Goal: Transaction & Acquisition: Purchase product/service

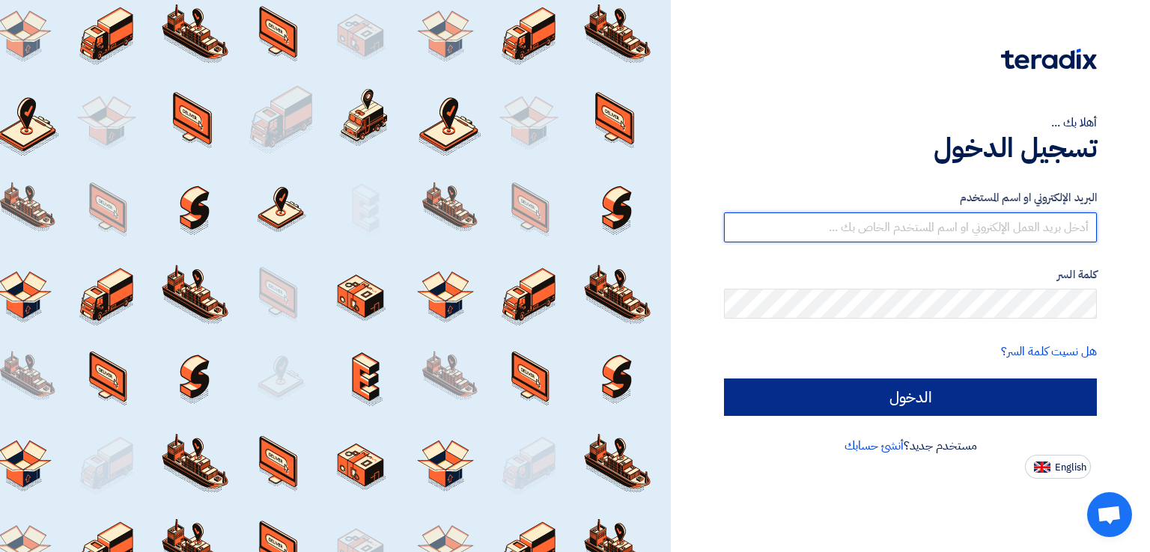
type input "[EMAIL_ADDRESS][DOMAIN_NAME]"
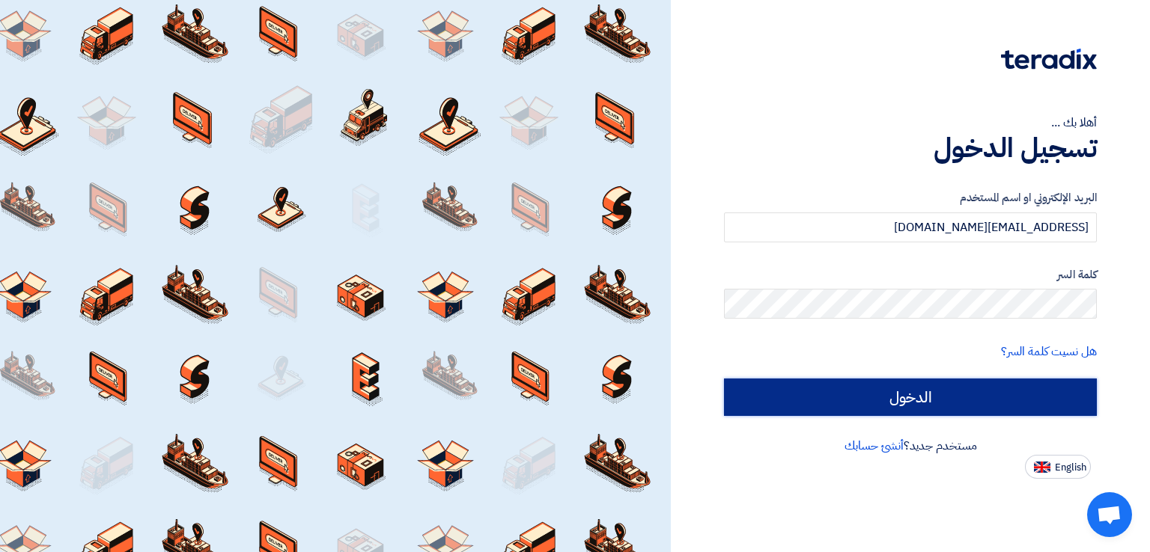
click at [913, 398] on input "الدخول" at bounding box center [910, 397] width 373 height 37
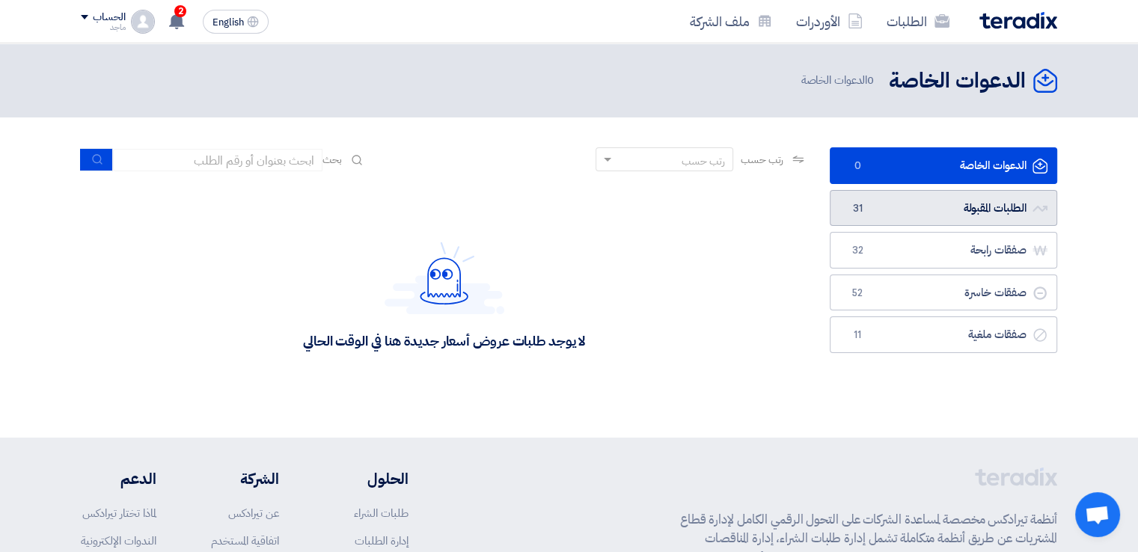
click at [966, 210] on link "الطلبات المقبولة الطلبات المقبولة 31" at bounding box center [944, 208] width 228 height 37
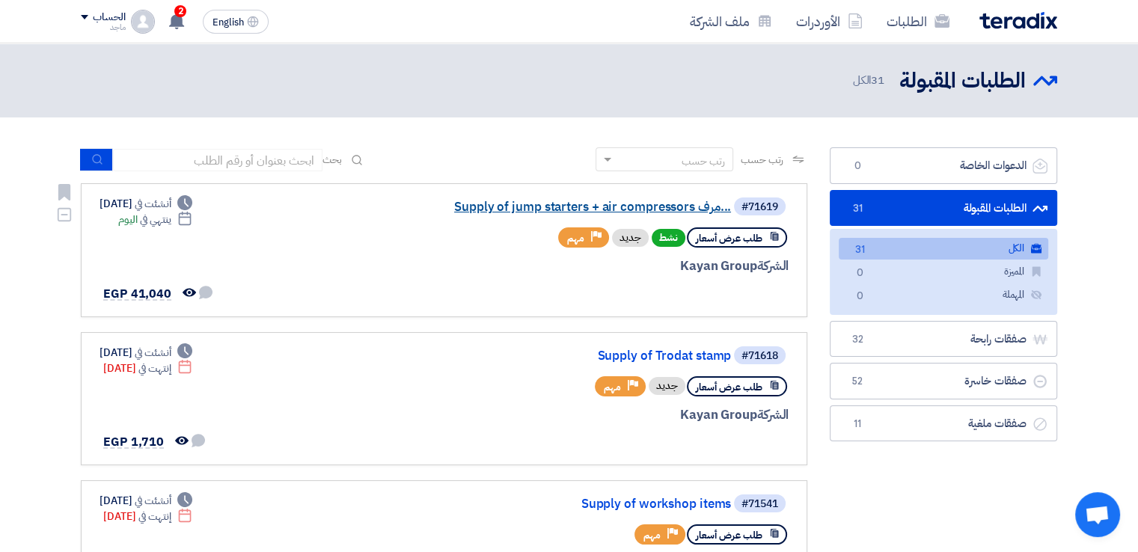
click at [577, 208] on link "Supply of jump starters + air compressors مرف..." at bounding box center [581, 207] width 299 height 13
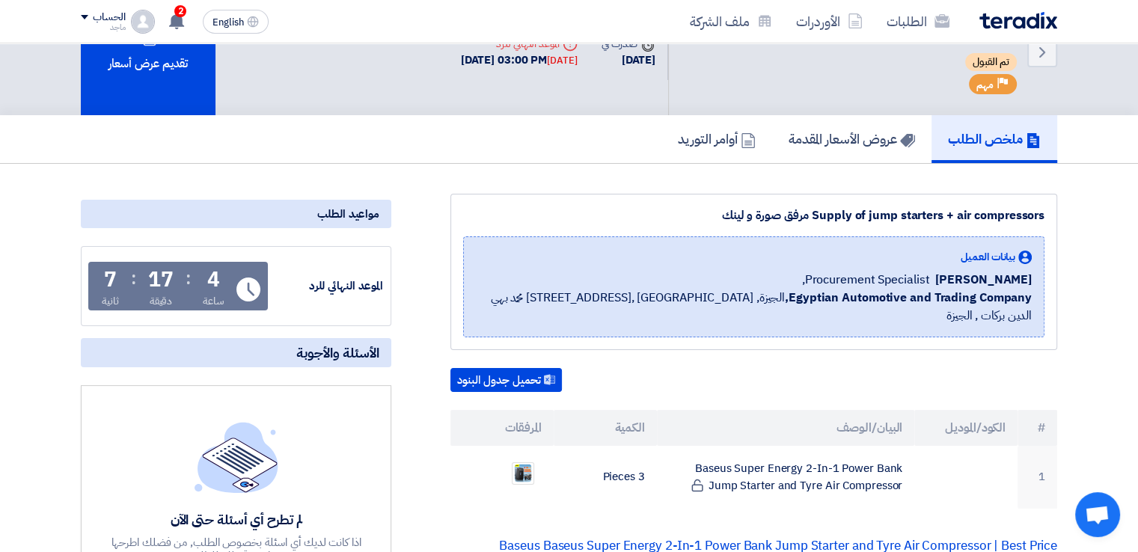
scroll to position [272, 0]
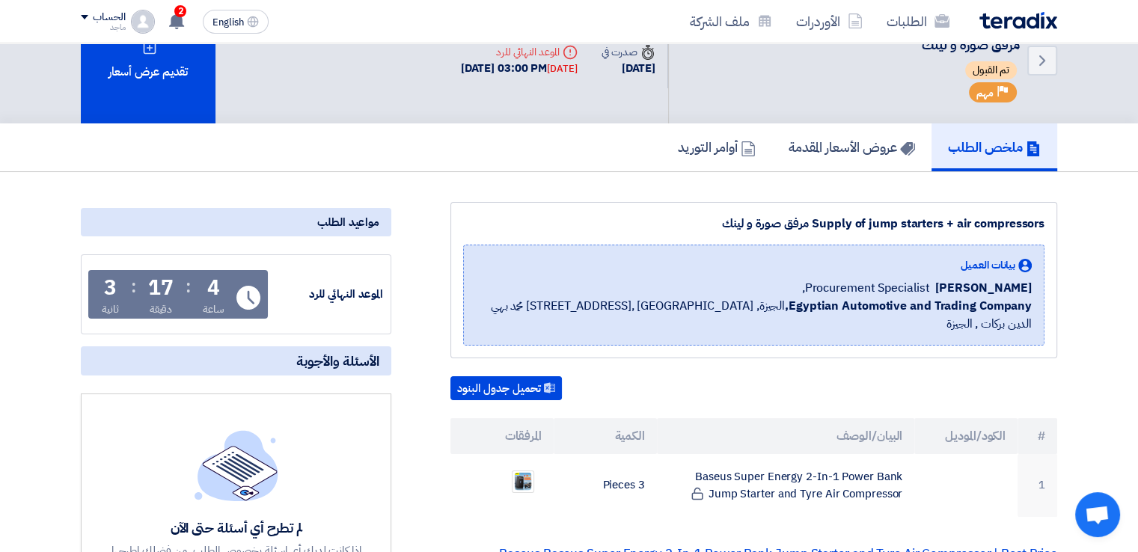
click at [577, 208] on div "Supply of jump starters + air compressors مرفق صورة و لينك بيانات العميل [PERSO…" at bounding box center [754, 280] width 607 height 156
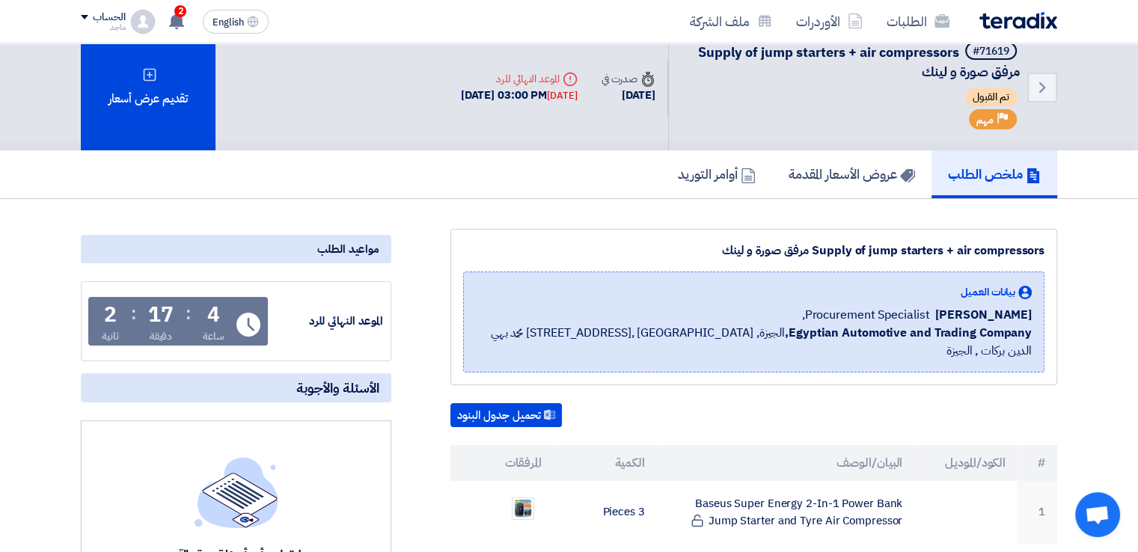
scroll to position [0, 0]
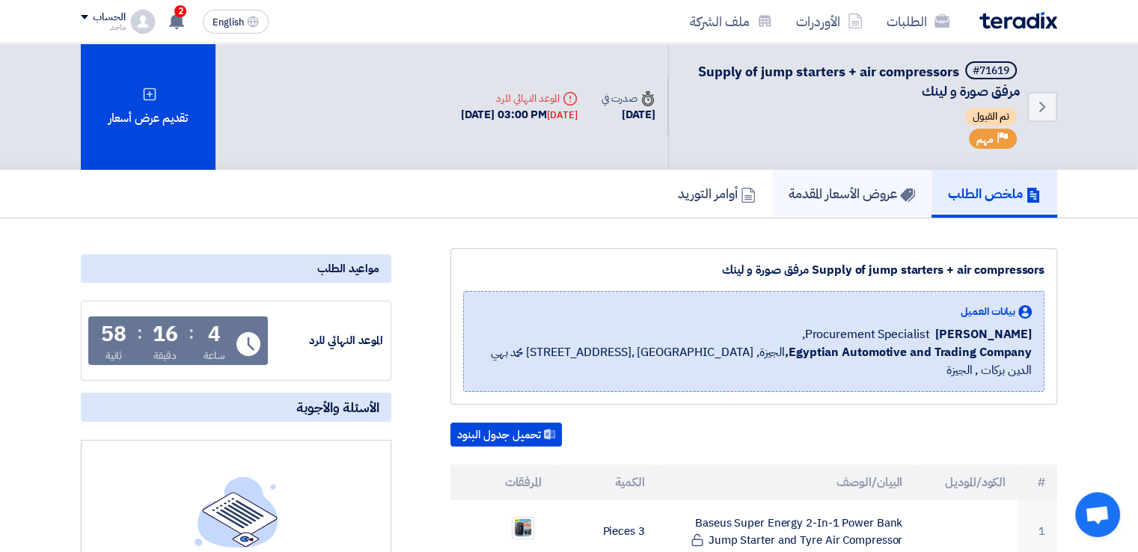
click at [807, 192] on h5 "عروض الأسعار المقدمة" at bounding box center [852, 193] width 126 height 17
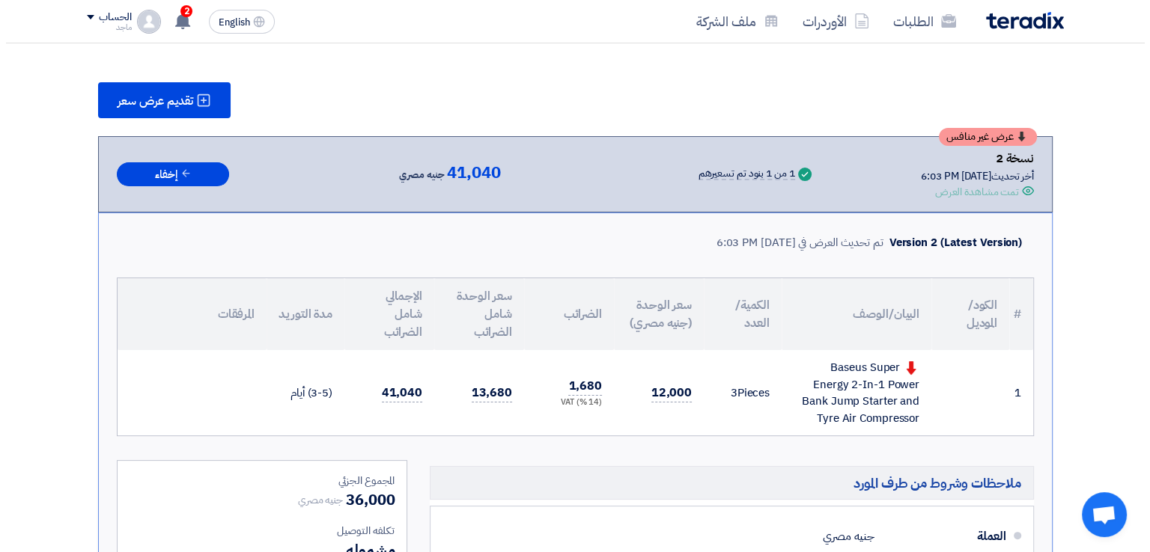
scroll to position [233, 0]
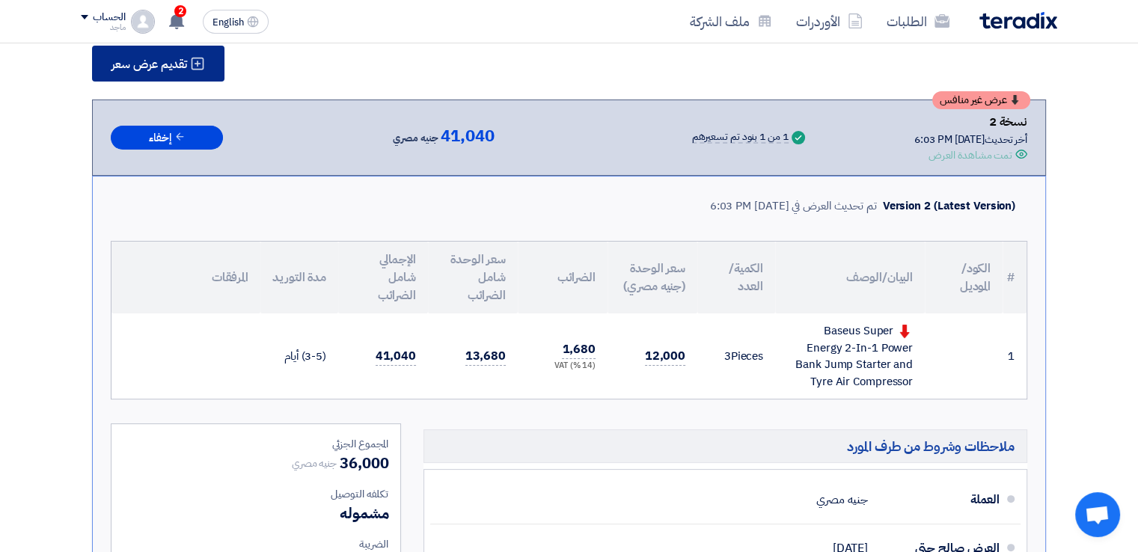
click at [164, 64] on span "تقديم عرض سعر" at bounding box center [150, 64] width 76 height 12
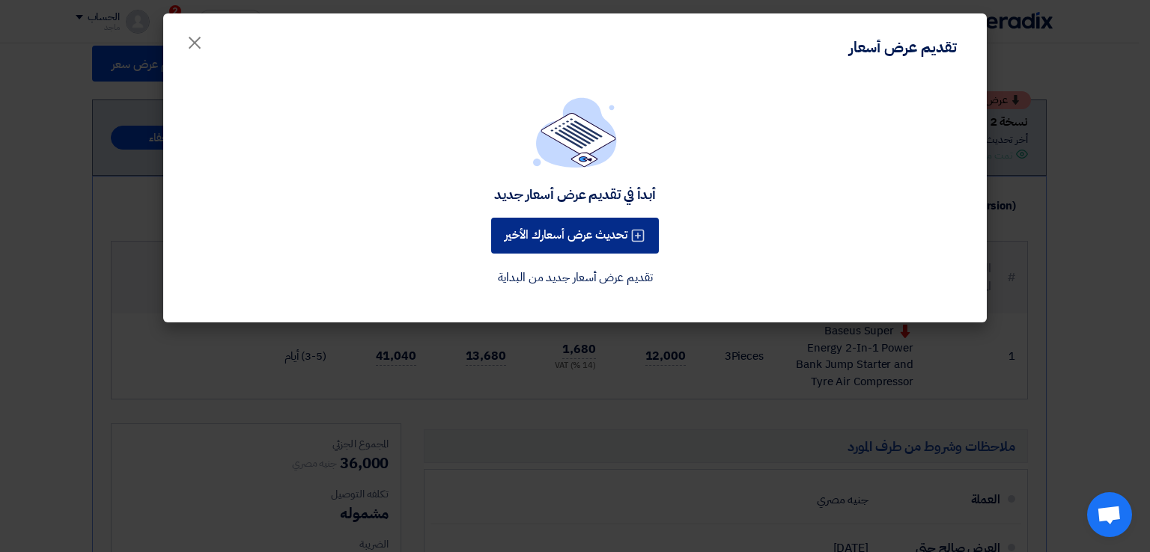
click at [540, 240] on button "تحديث عرض أسعارك الأخير" at bounding box center [575, 236] width 168 height 36
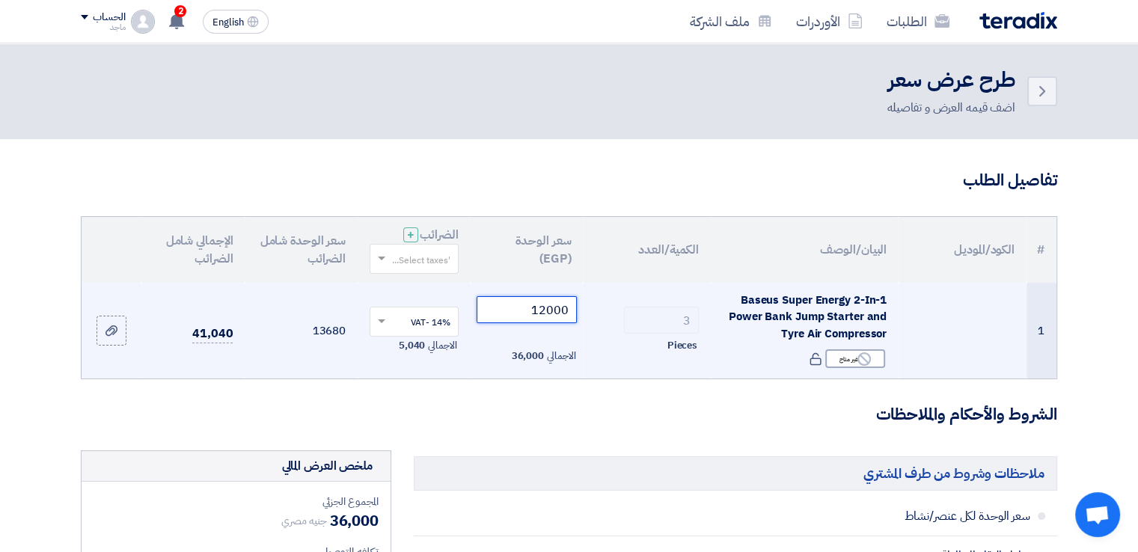
click at [525, 312] on input "12000" at bounding box center [527, 309] width 101 height 27
drag, startPoint x: 515, startPoint y: 453, endPoint x: 511, endPoint y: 376, distance: 76.4
click at [536, 309] on input "12000" at bounding box center [527, 309] width 101 height 27
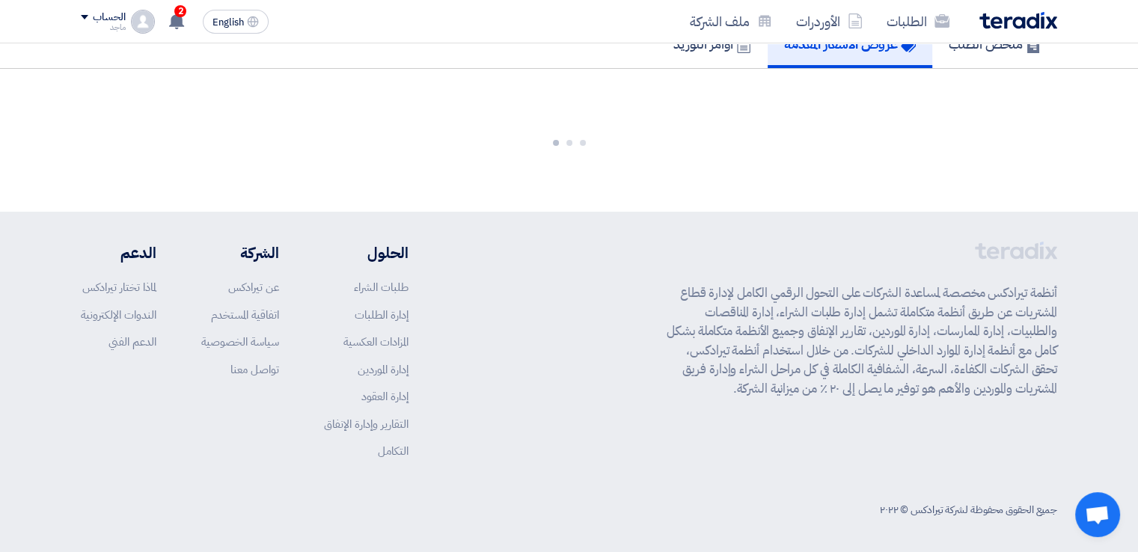
scroll to position [918, 0]
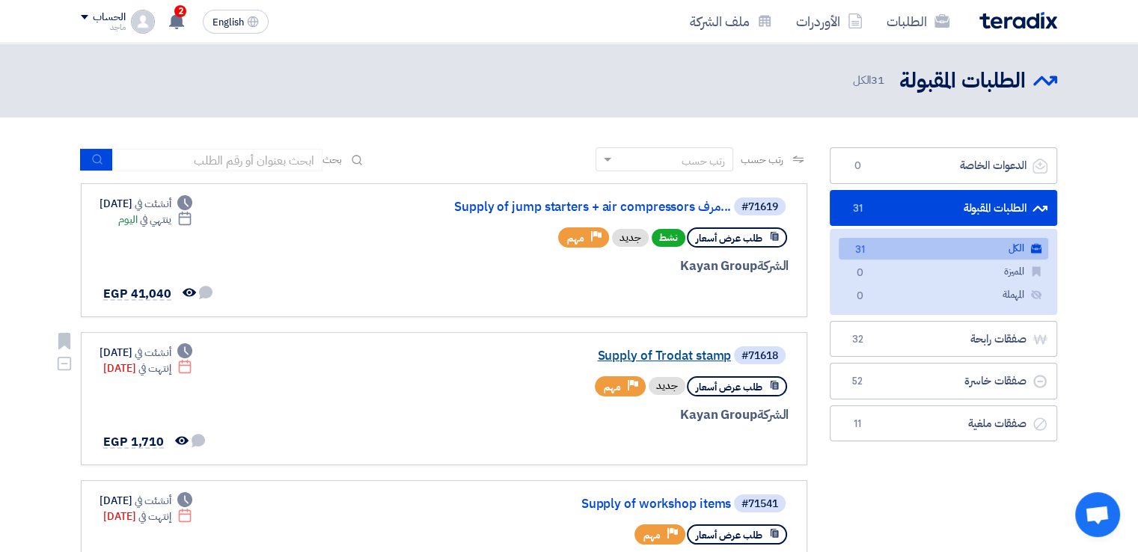
click at [669, 356] on link "Supply of Trodat stamp" at bounding box center [581, 356] width 299 height 13
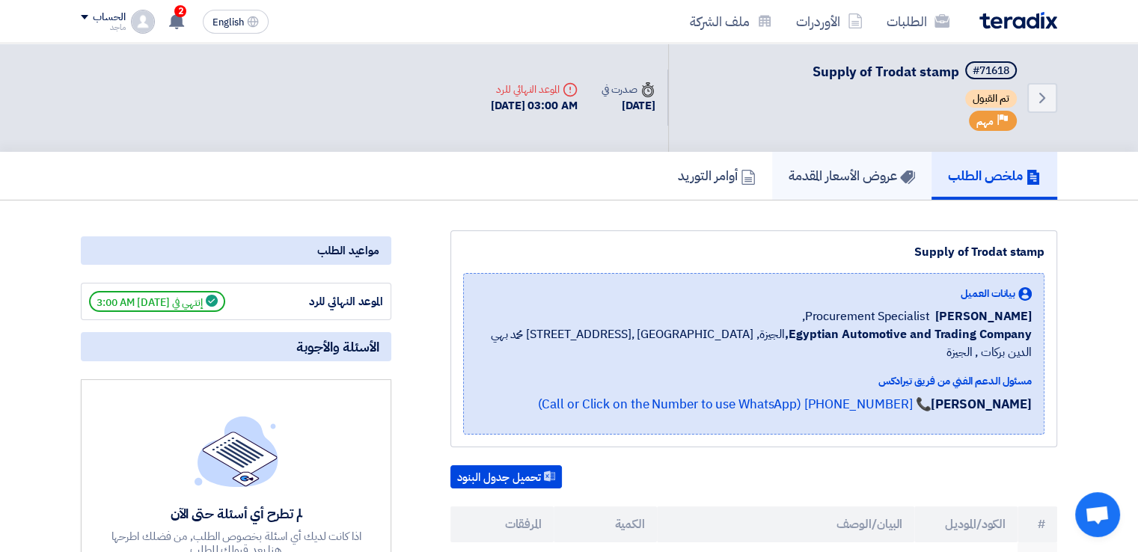
click at [854, 171] on h5 "عروض الأسعار المقدمة" at bounding box center [852, 175] width 126 height 17
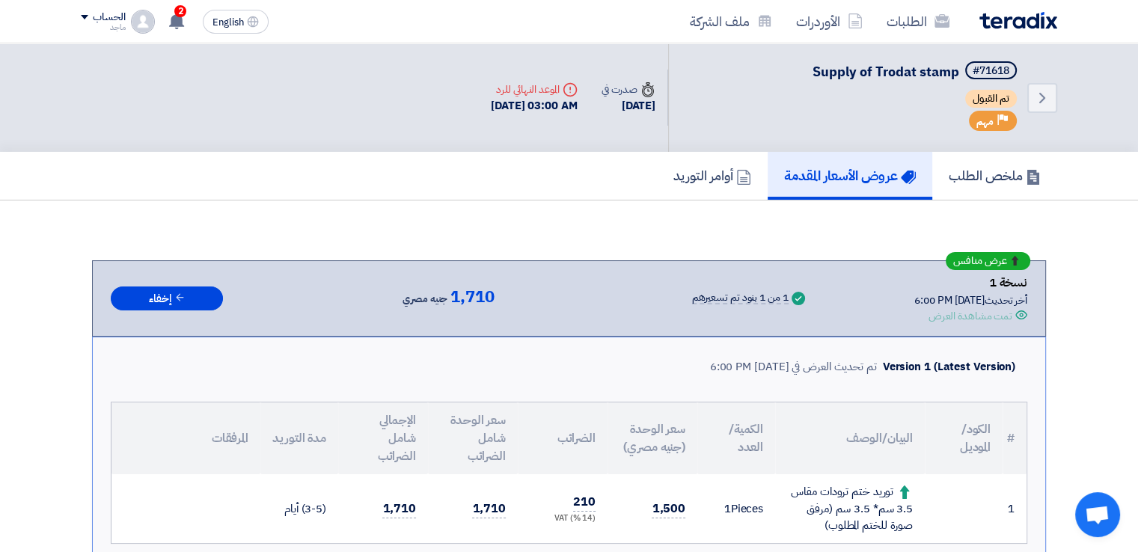
click at [844, 290] on div "عرض منافس نسخة 1 أخر تحديث [DATE] 6:00 PM Offer is Seen تمت مشاهدة العرض Succes…" at bounding box center [569, 298] width 917 height 51
click at [183, 9] on span "2" at bounding box center [180, 11] width 12 height 12
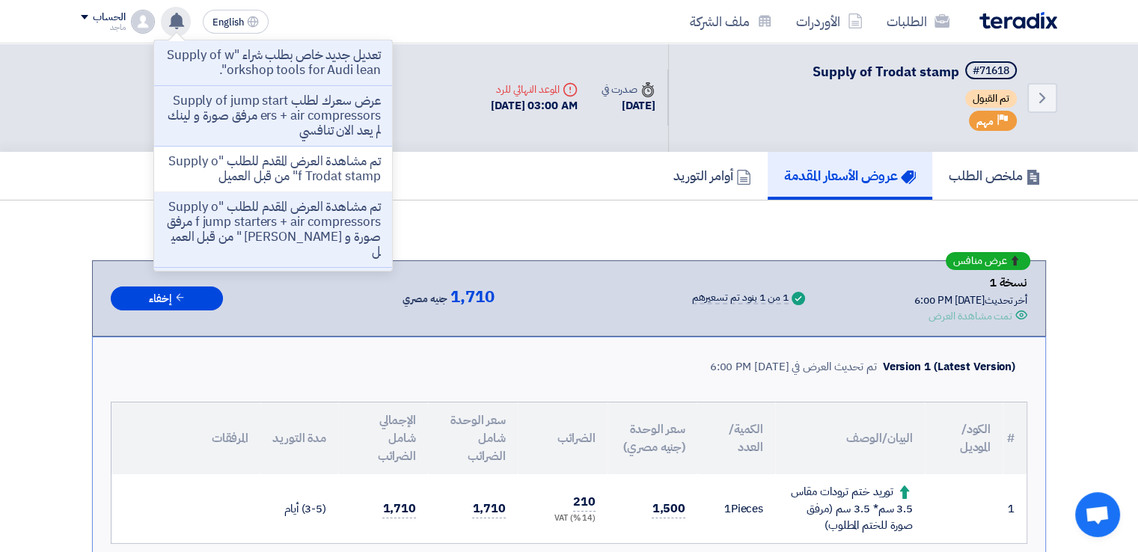
click at [183, 8] on div "تعديل جديد خاص بطلب شراء "Supply of workshop tools for Audi lean". عرض سعرك لطل…" at bounding box center [176, 22] width 30 height 30
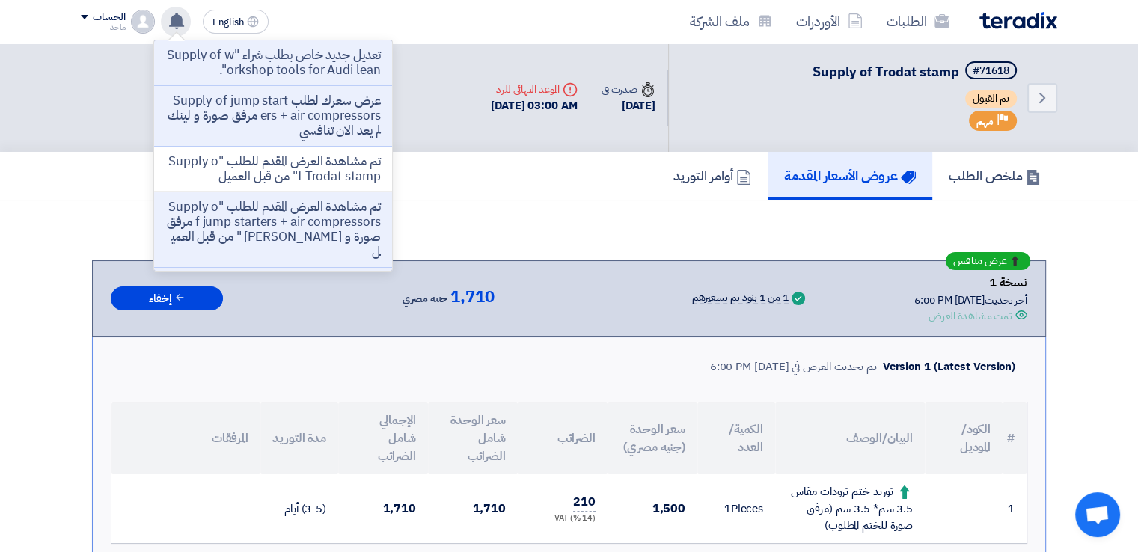
click at [183, 8] on div "تعديل جديد خاص بطلب شراء "Supply of workshop tools for Audi lean". عرض سعرك لطل…" at bounding box center [176, 22] width 30 height 30
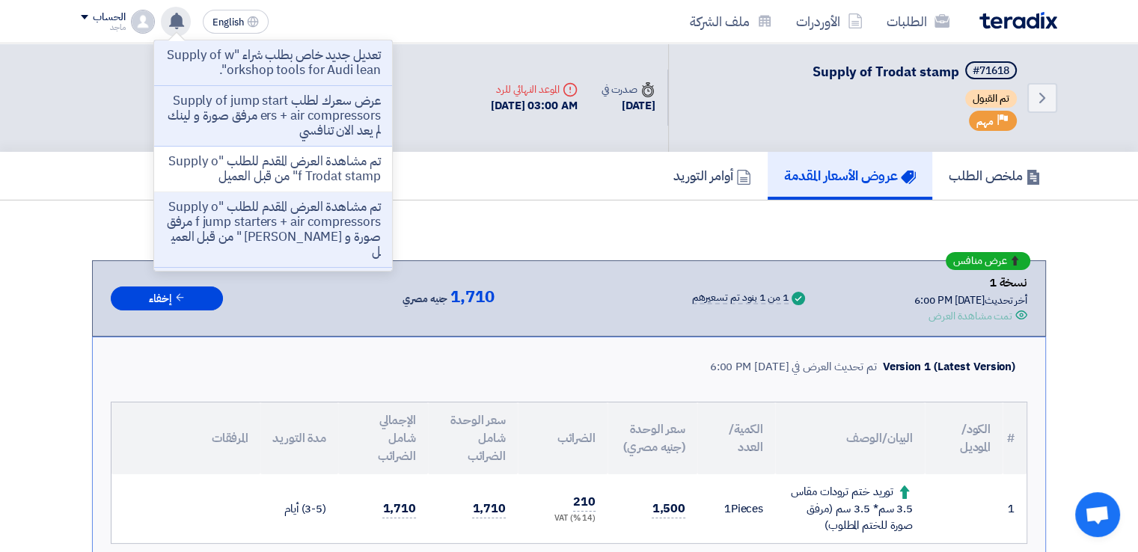
click at [183, 8] on div "تعديل جديد خاص بطلب شراء "Supply of workshop tools for Audi lean". عرض سعرك لطل…" at bounding box center [176, 22] width 30 height 30
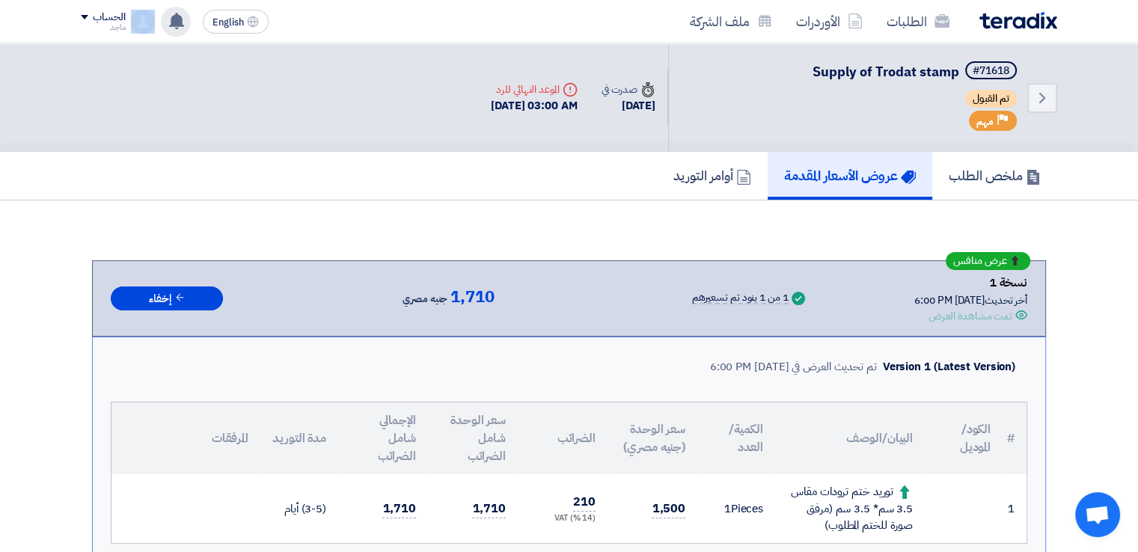
click at [183, 8] on div "تعديل جديد خاص بطلب شراء "Supply of workshop tools for Audi lean". عرض سعرك لطل…" at bounding box center [176, 22] width 30 height 30
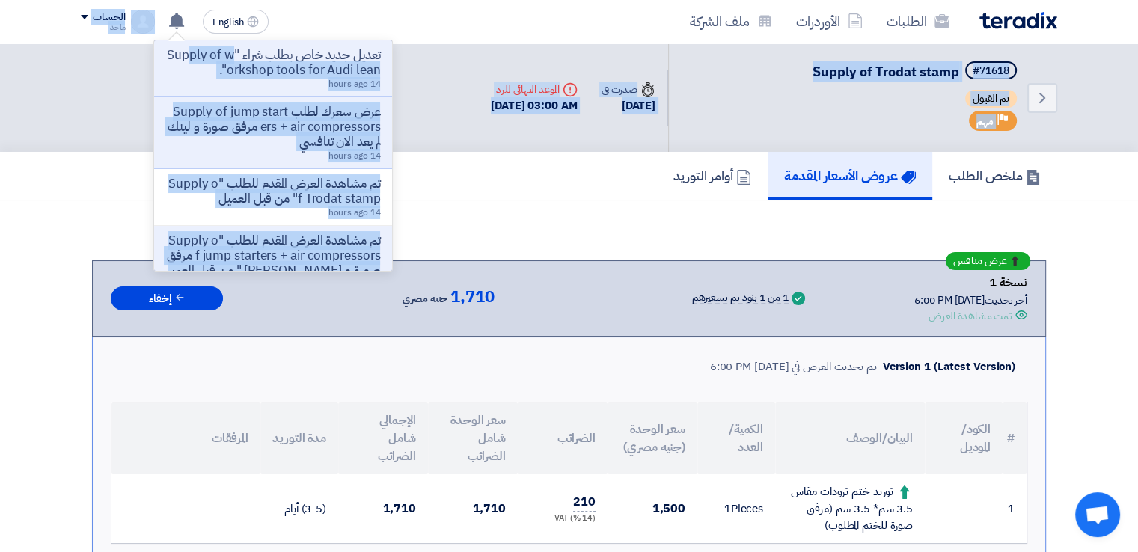
drag, startPoint x: 183, startPoint y: 8, endPoint x: 231, endPoint y: -31, distance: 62.8
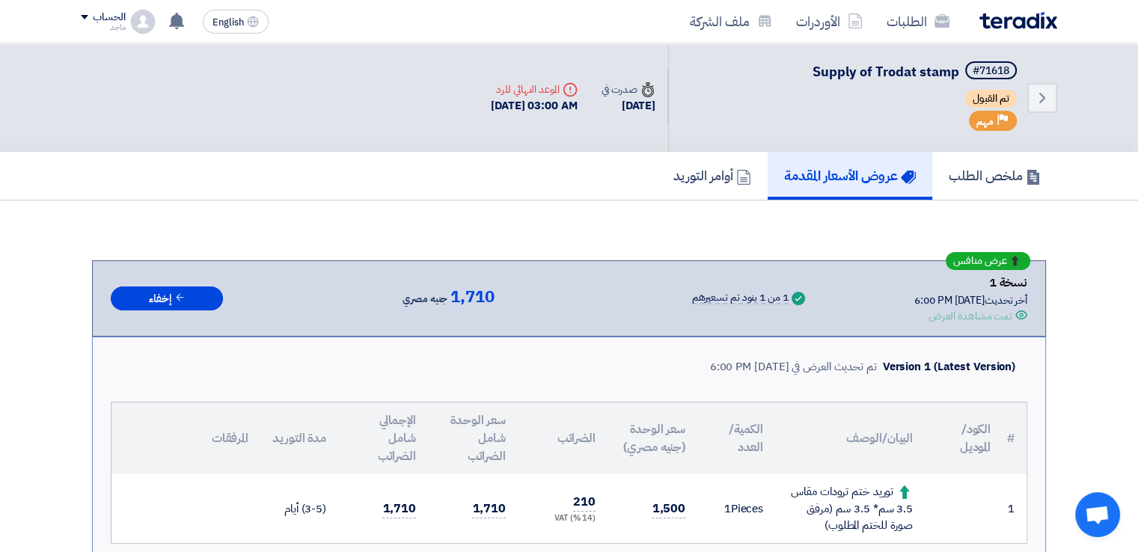
click at [114, 43] on div "الطلبات الأوردرات ملف الشركة English EN تعديل جديد خاص بطلب شراء "Supply of wor…" at bounding box center [569, 21] width 999 height 43
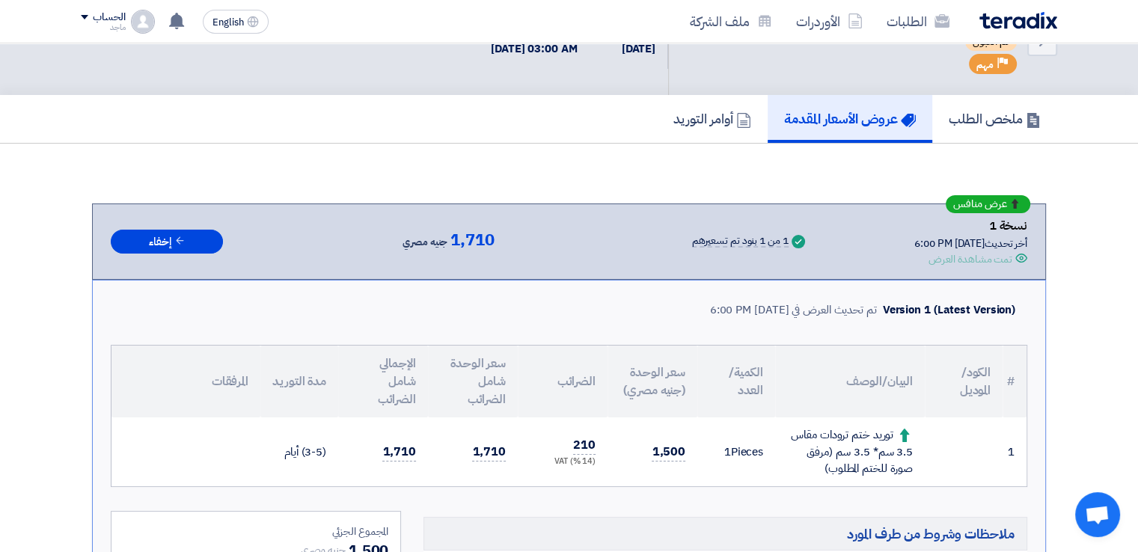
scroll to position [56, 0]
click at [240, 17] on span "English" at bounding box center [228, 22] width 31 height 10
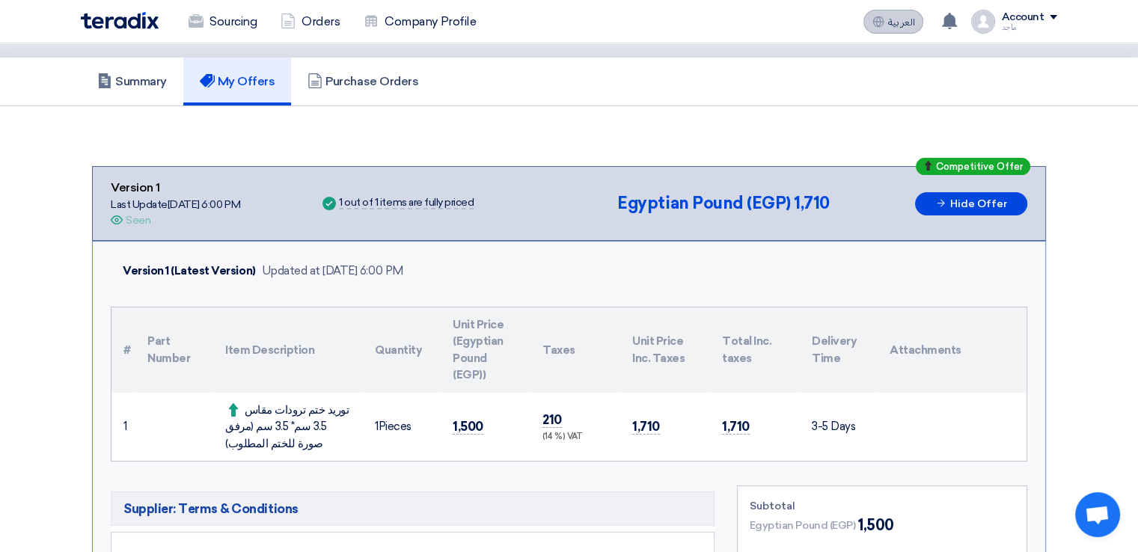
scroll to position [0, 0]
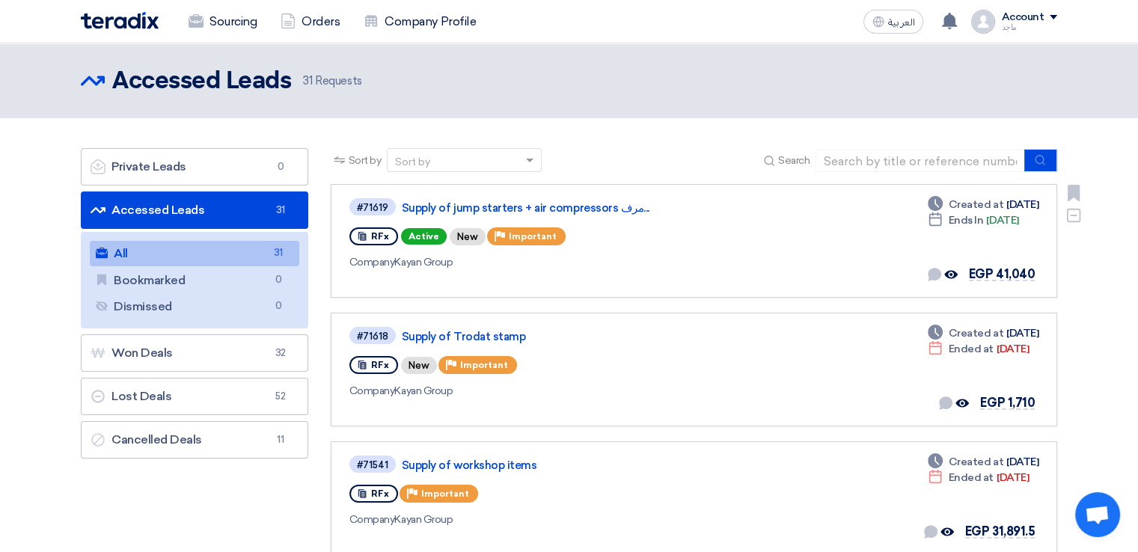
click at [482, 216] on div "#71619 Supply of jump starters + air compressors مرف..." at bounding box center [565, 207] width 430 height 20
click at [482, 209] on link "Supply of jump starters + air compressors مرف..." at bounding box center [589, 207] width 374 height 13
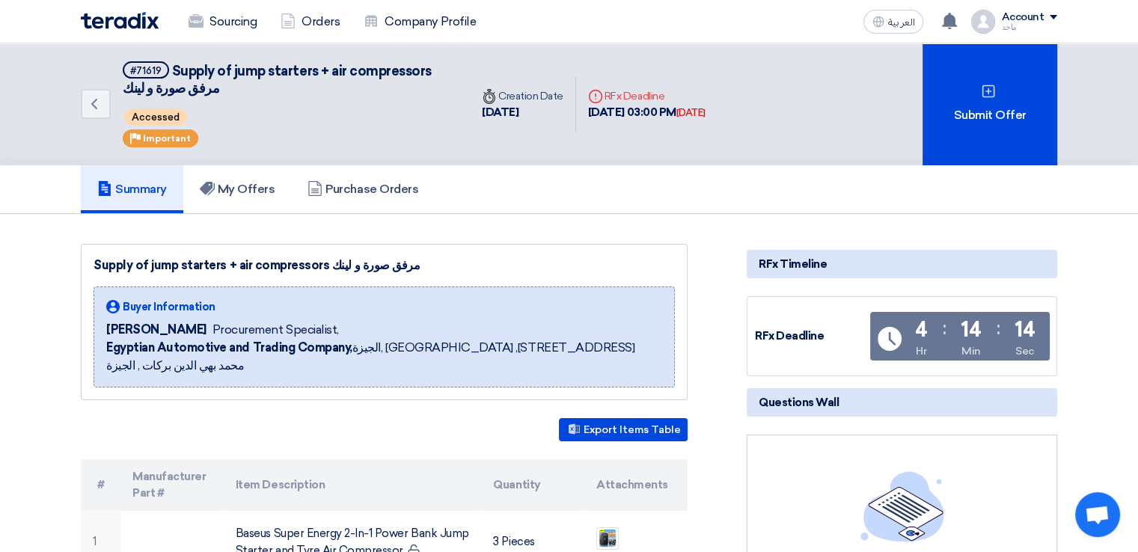
drag, startPoint x: 482, startPoint y: 209, endPoint x: 482, endPoint y: 195, distance: 13.5
click at [482, 195] on div "Summary My Offers Purchase Orders" at bounding box center [569, 189] width 977 height 48
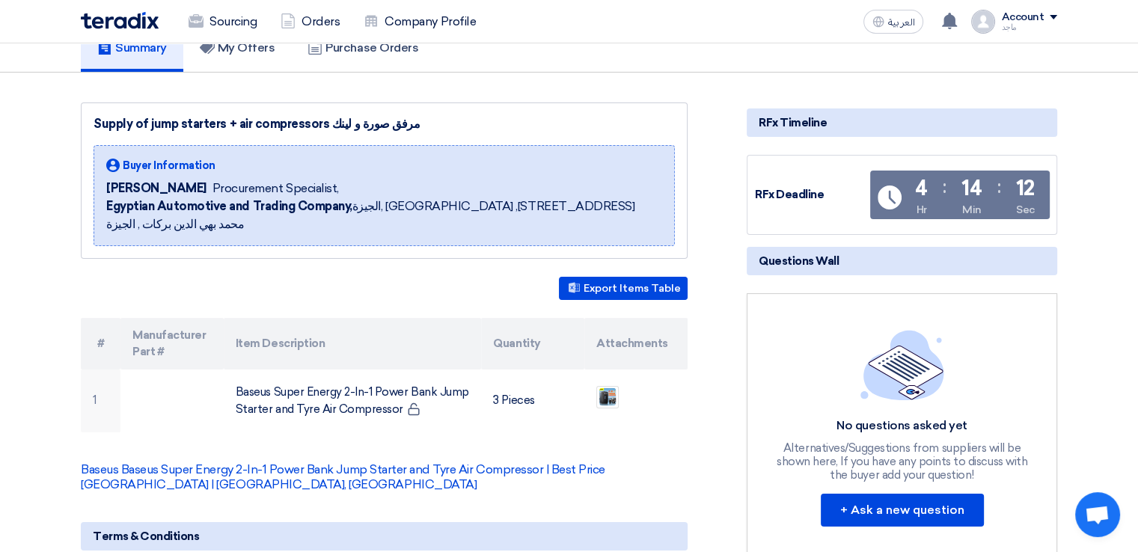
scroll to position [139, 0]
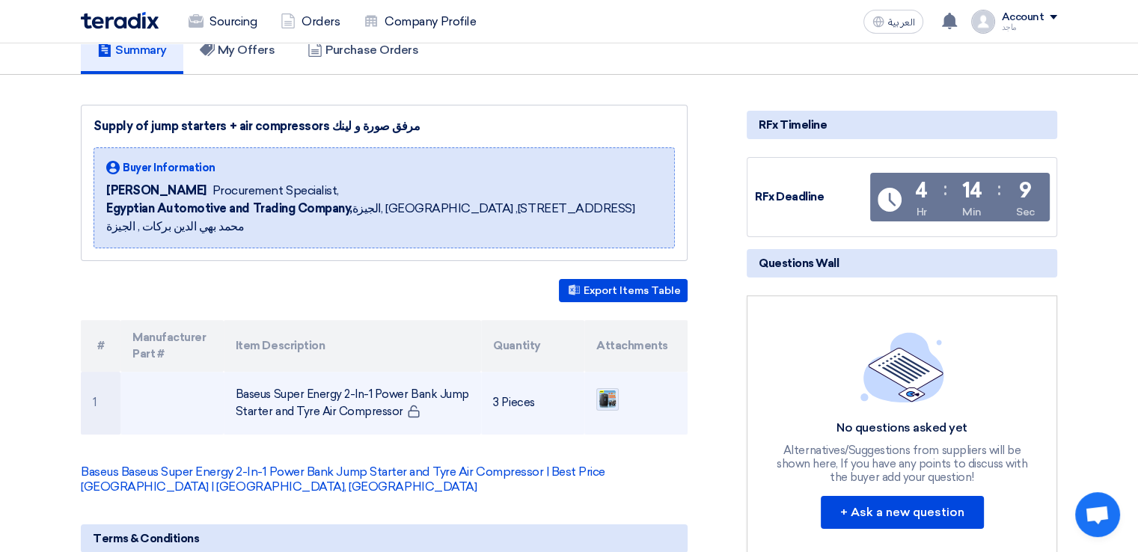
click at [609, 388] on img at bounding box center [607, 399] width 21 height 22
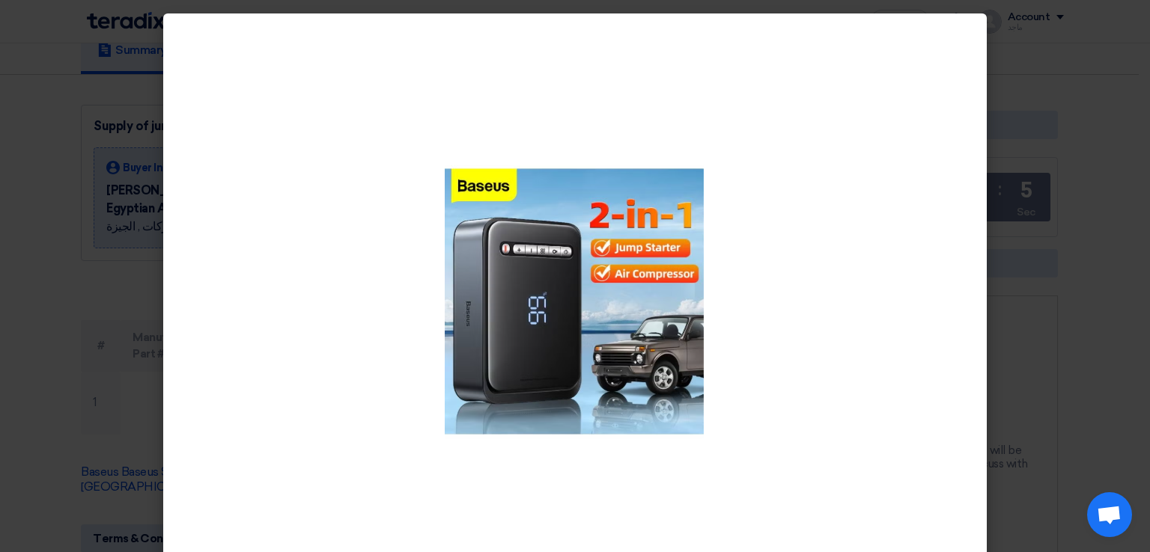
click at [28, 342] on modal-container at bounding box center [575, 276] width 1150 height 552
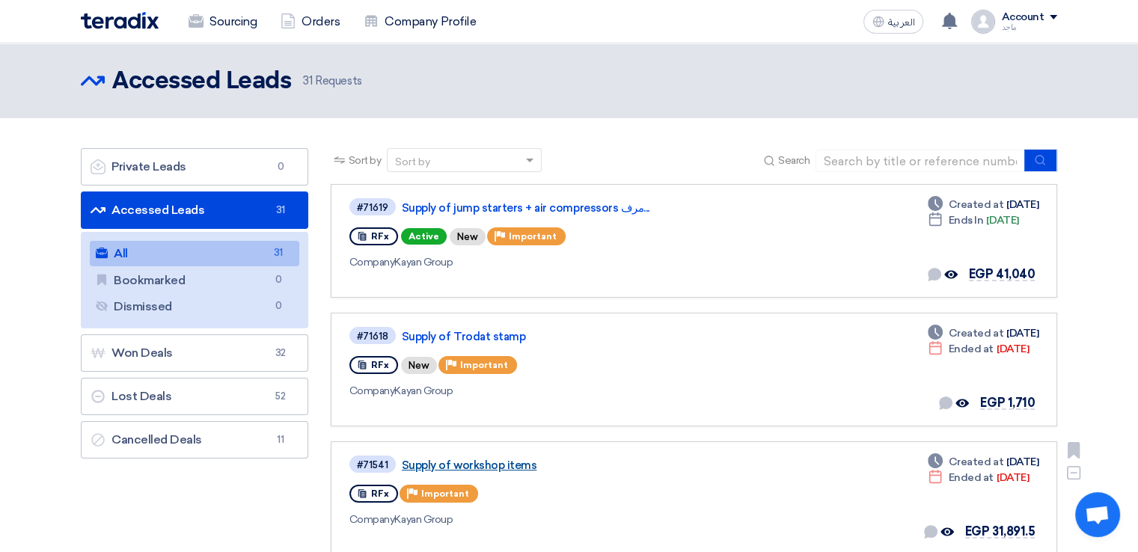
click at [457, 464] on link "Supply of workshop items" at bounding box center [589, 465] width 374 height 13
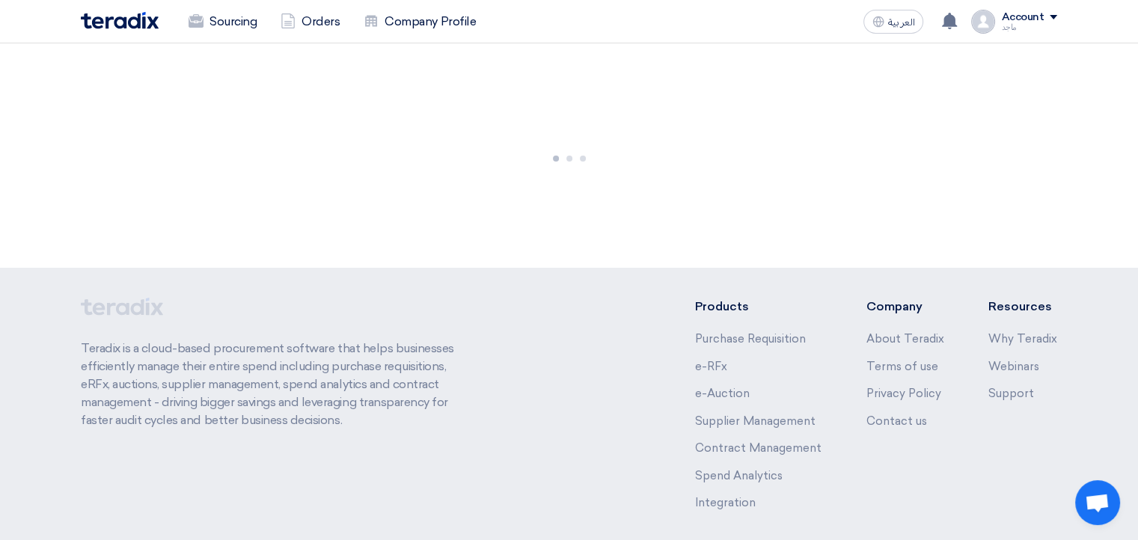
click at [457, 464] on div "Teradix is a cloud-based procurement software that helps businesses efficiently…" at bounding box center [276, 416] width 391 height 237
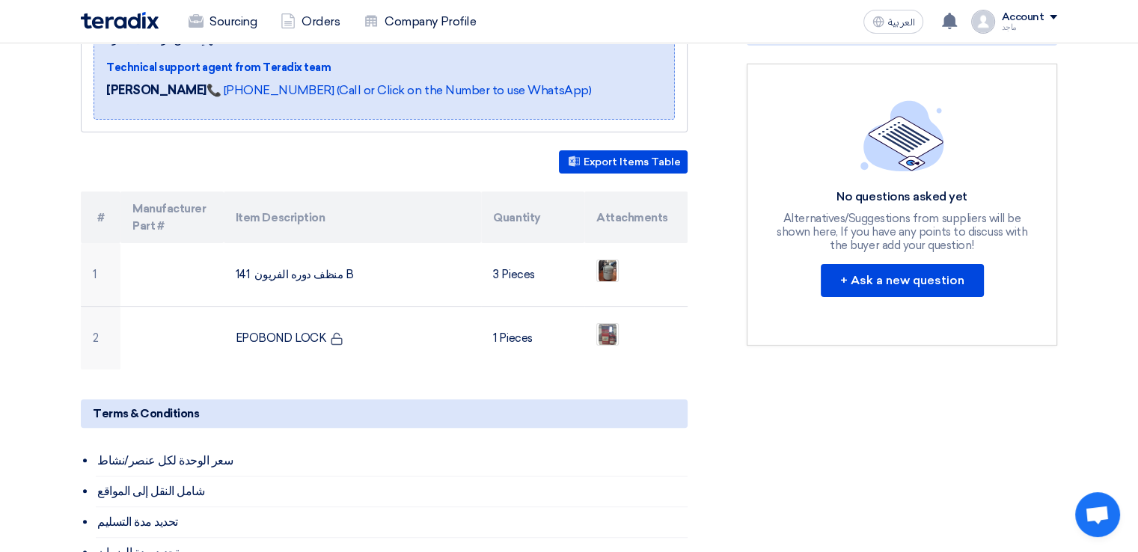
scroll to position [311, 0]
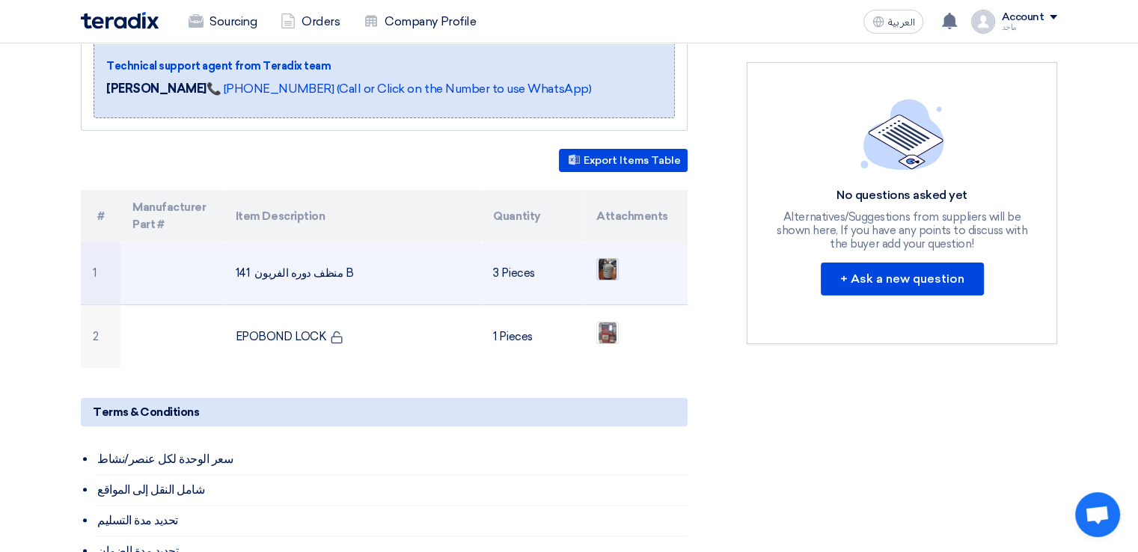
click at [611, 256] on img at bounding box center [607, 269] width 21 height 27
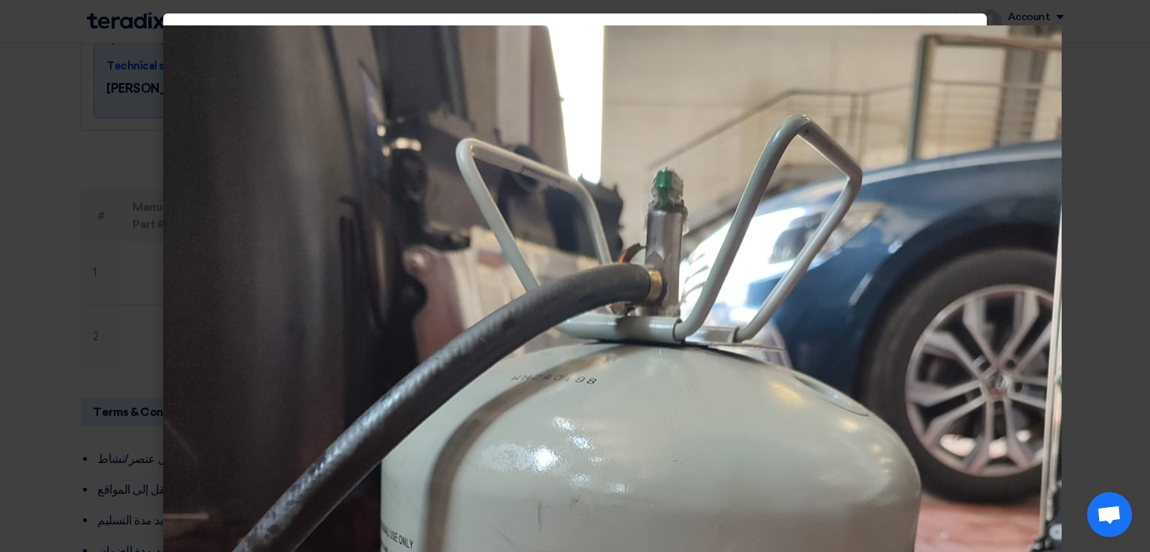
click at [17, 248] on modal-container at bounding box center [575, 276] width 1150 height 552
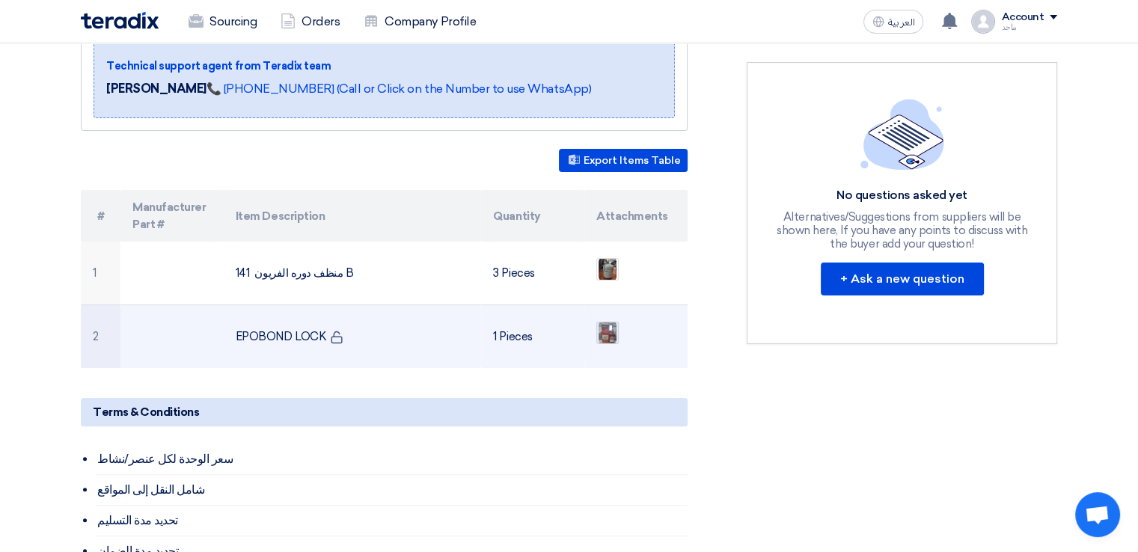
click at [606, 320] on img at bounding box center [607, 333] width 21 height 27
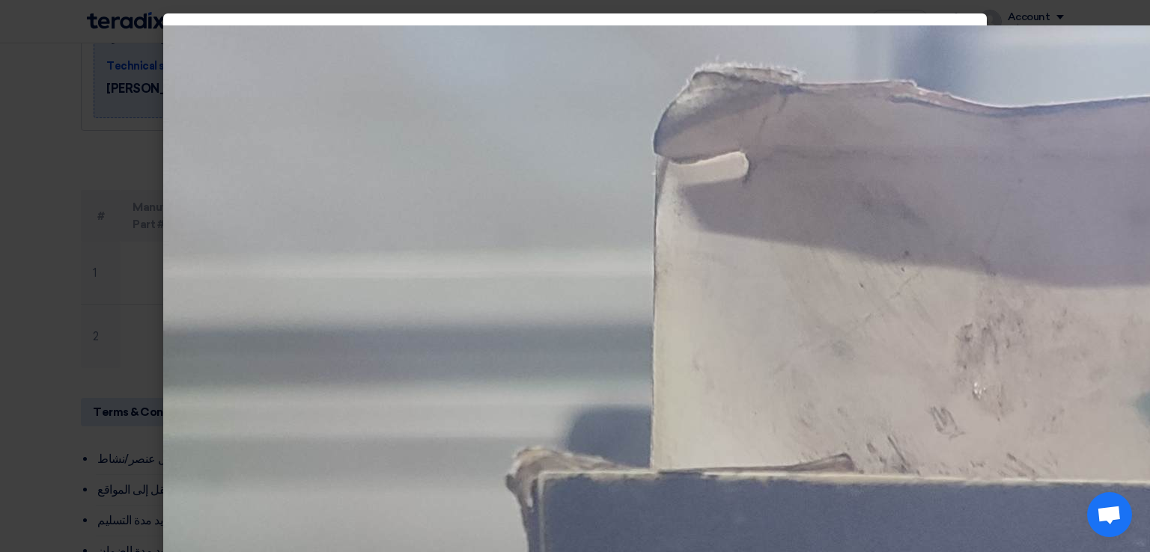
click at [3, 355] on modal-container at bounding box center [575, 276] width 1150 height 552
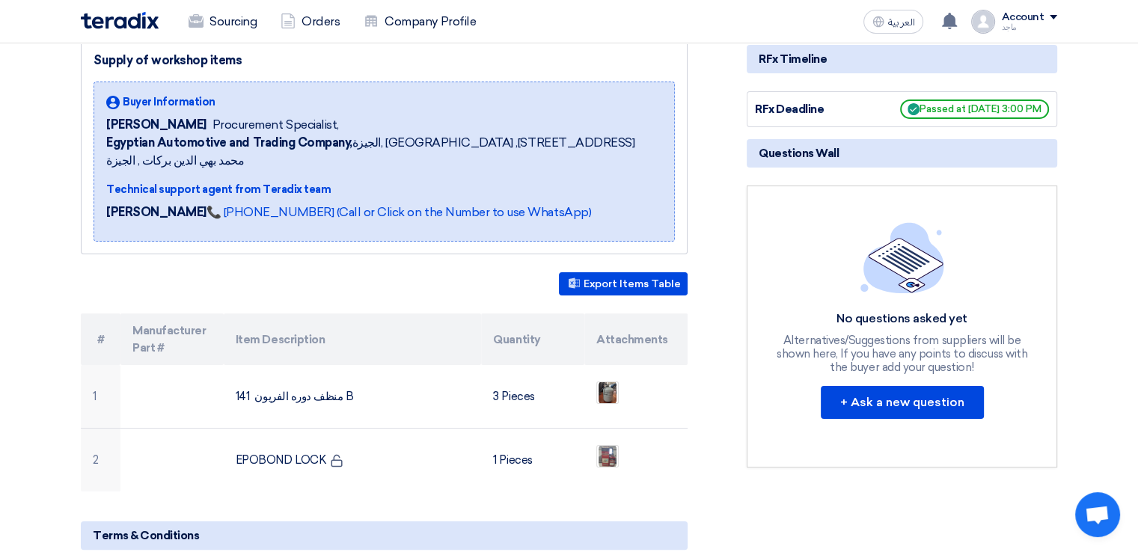
scroll to position [0, 0]
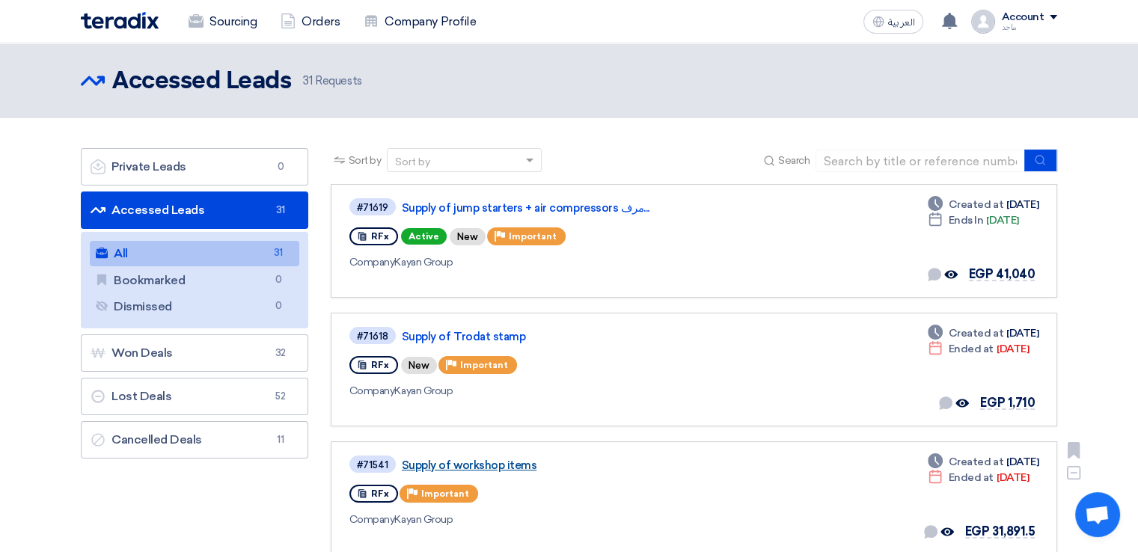
click at [452, 466] on link "Supply of workshop items" at bounding box center [589, 465] width 374 height 13
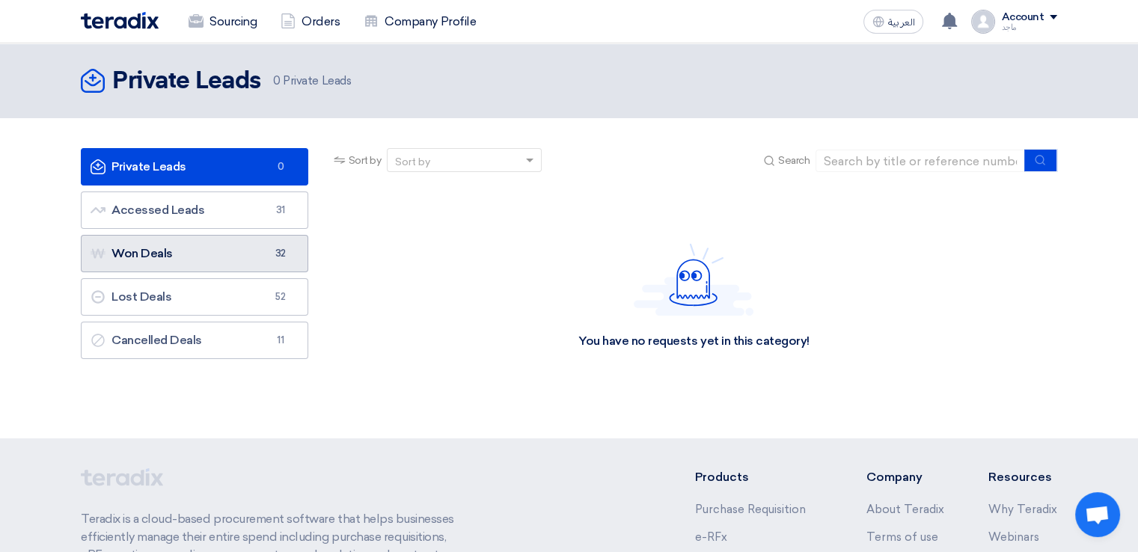
click at [179, 258] on link "Won Deals Won Deals 32" at bounding box center [195, 253] width 228 height 37
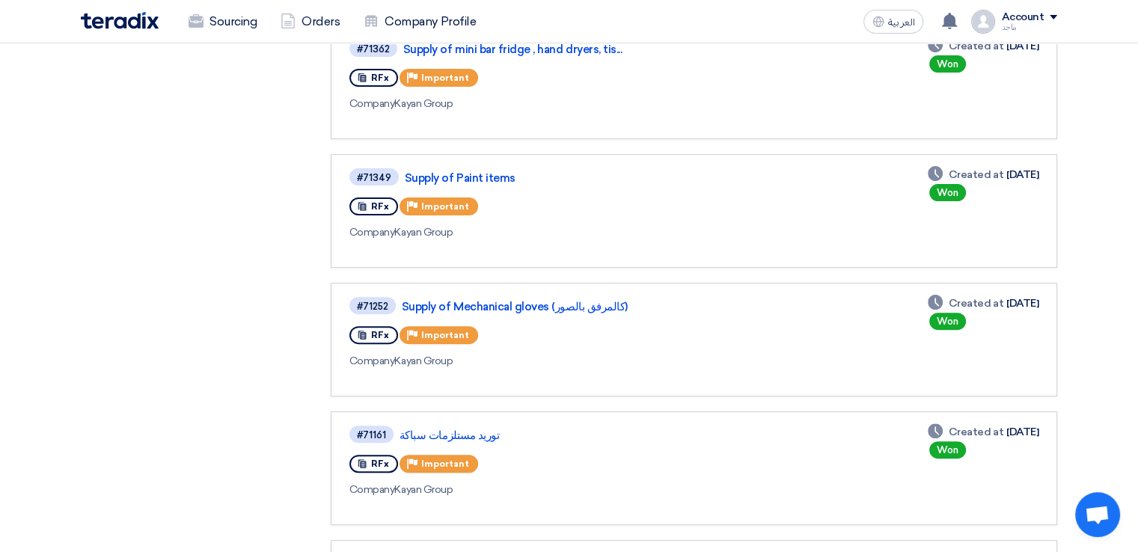
scroll to position [413, 0]
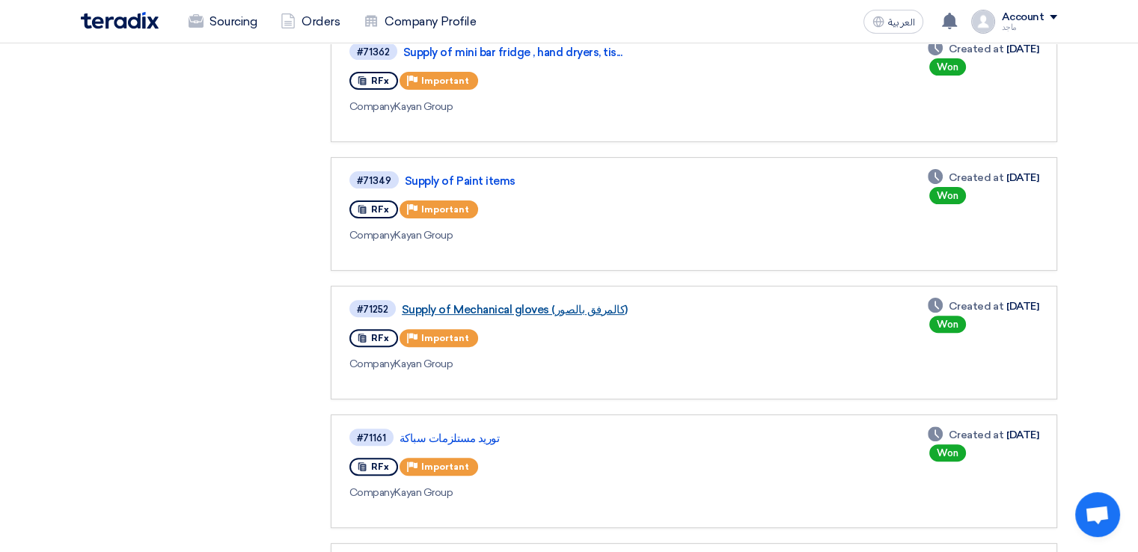
click at [497, 307] on link "Supply of Mechanical gloves (كالمرفق بالصور)" at bounding box center [589, 309] width 374 height 13
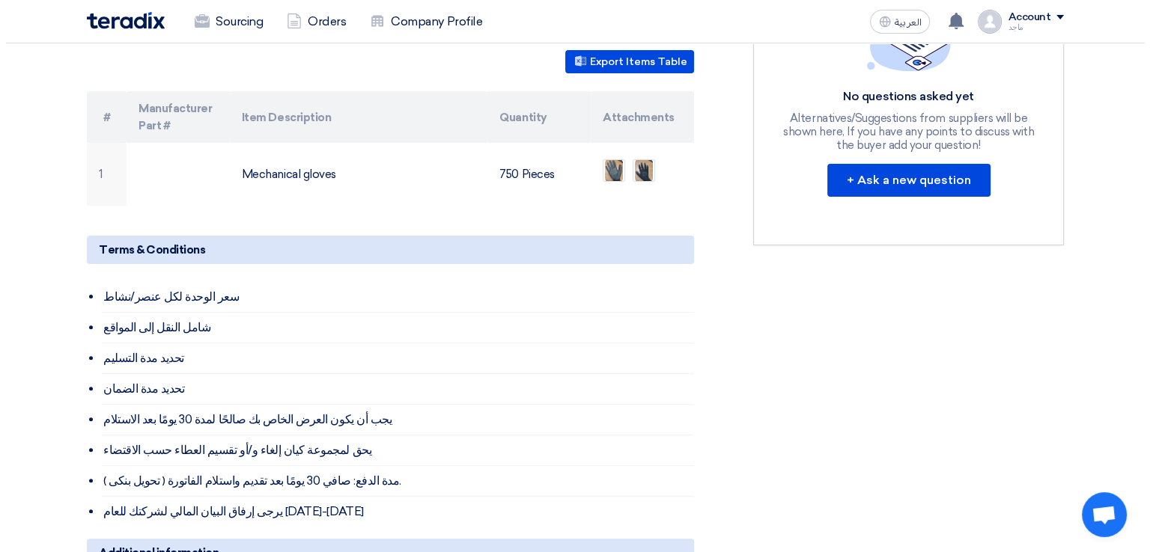
scroll to position [408, 0]
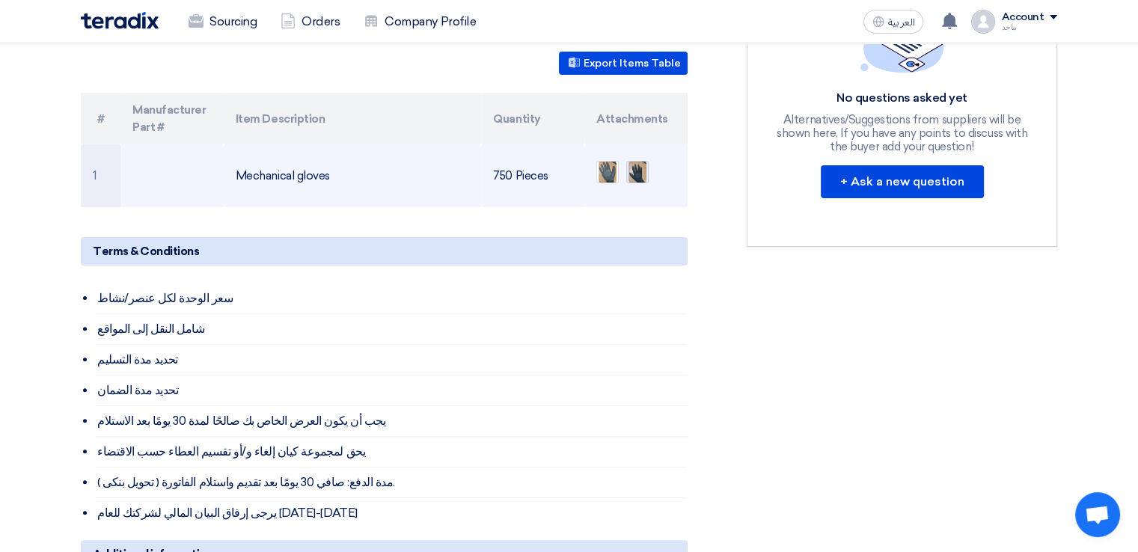
click at [641, 159] on img at bounding box center [637, 172] width 21 height 27
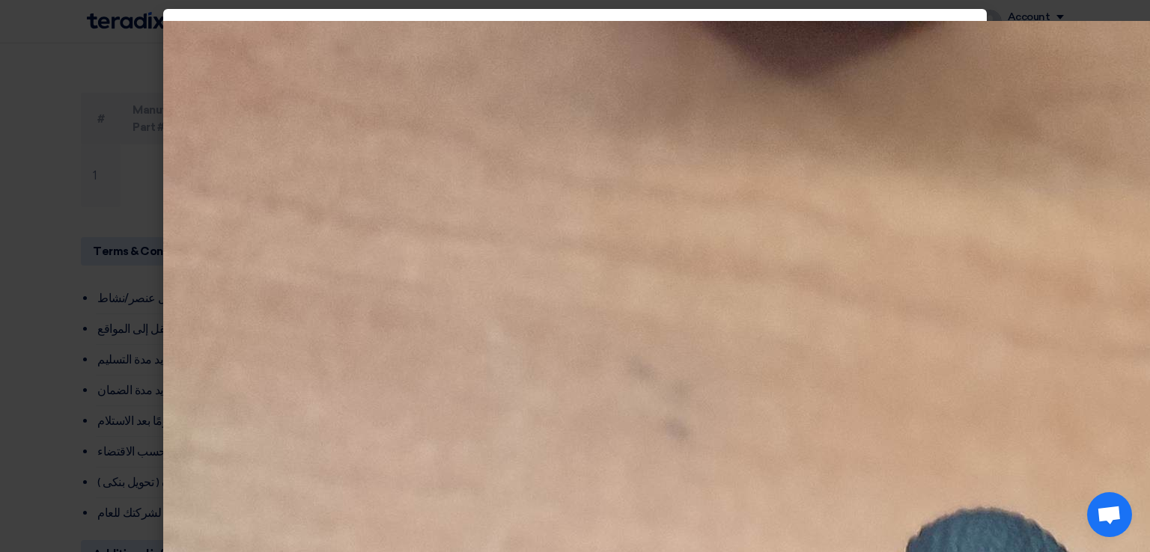
scroll to position [0, 0]
